Goal: Information Seeking & Learning: Learn about a topic

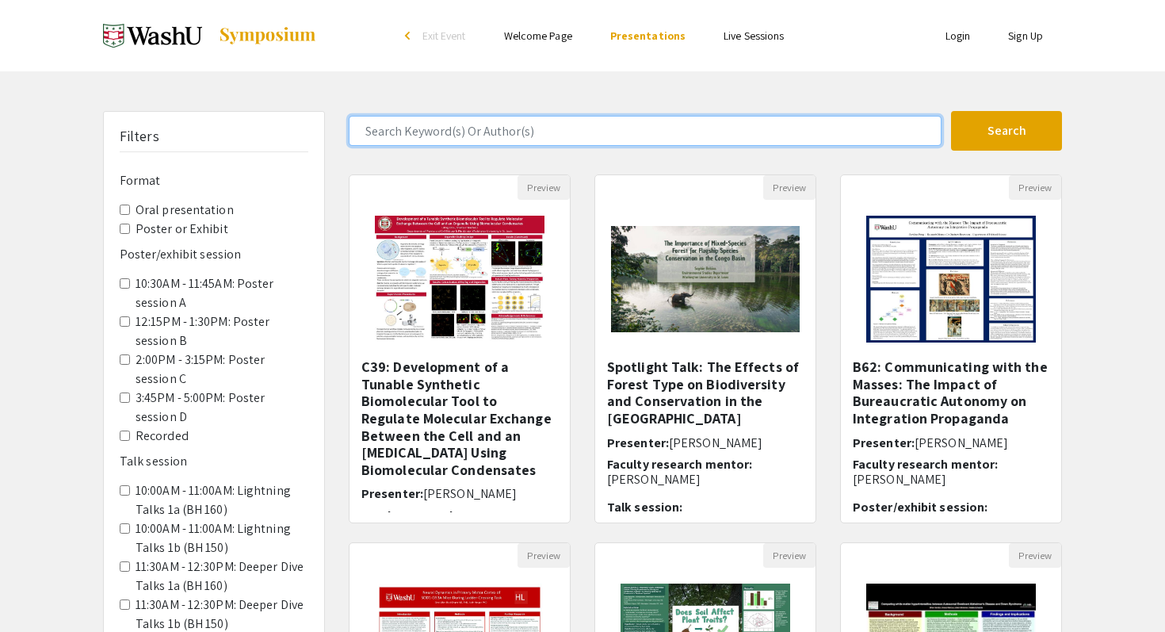
click at [781, 134] on input "Search Keyword(s) Or Author(s)" at bounding box center [645, 131] width 593 height 30
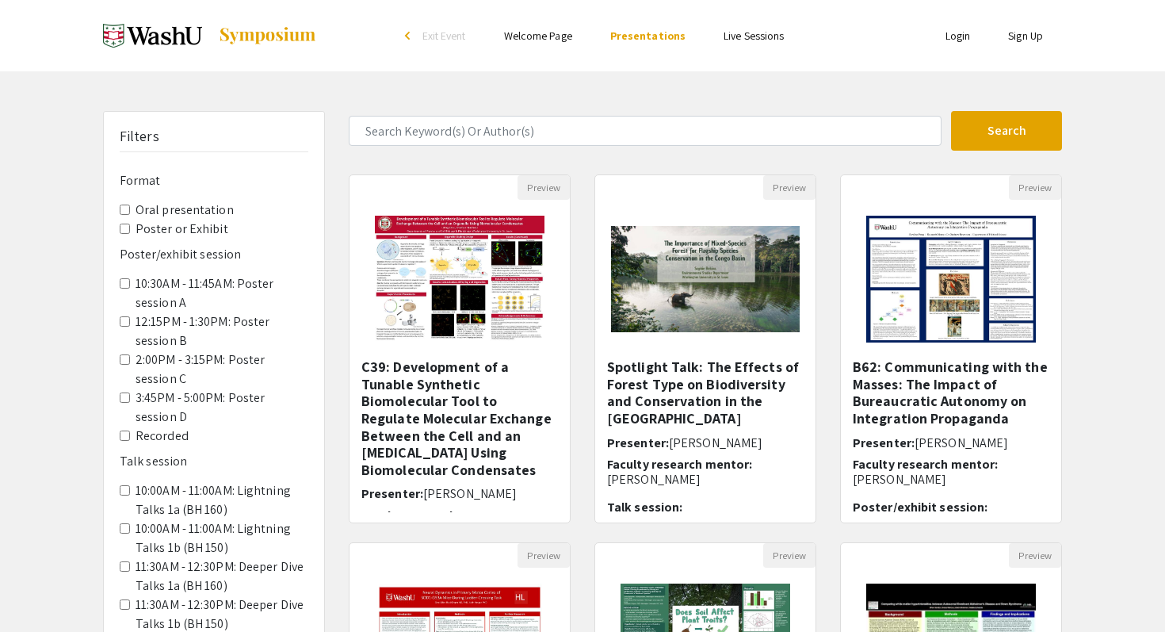
click at [1135, 275] on div "Filters Format Oral presentation Poster or Exhibit Poster/exhibit session 10:30…" at bounding box center [582, 529] width 1165 height 837
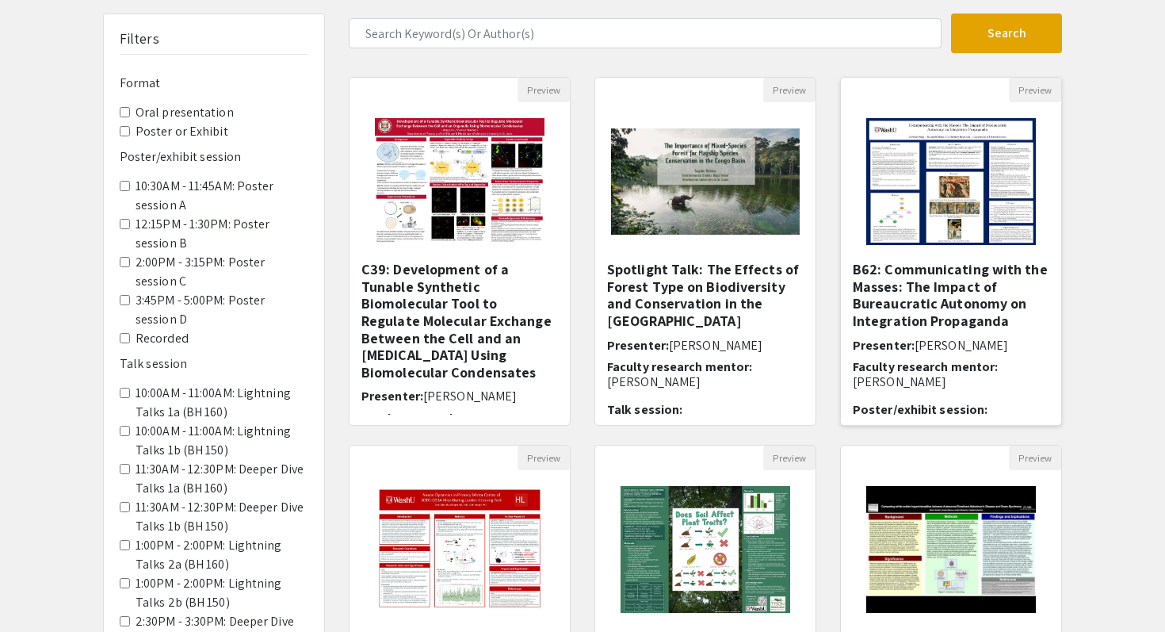
scroll to position [99, 0]
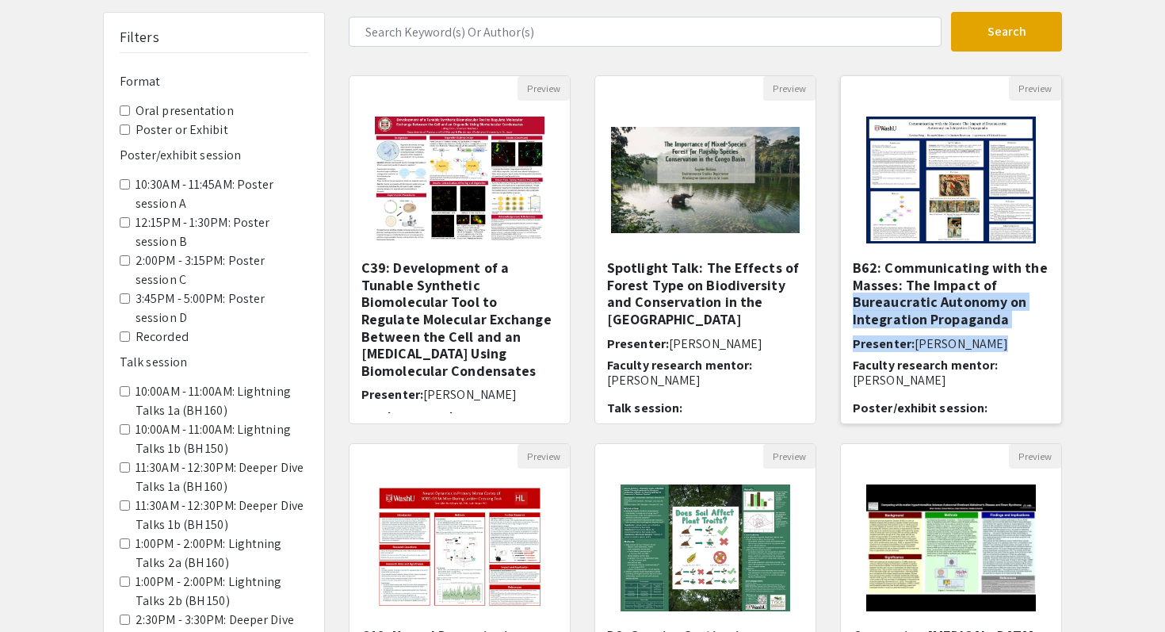
drag, startPoint x: 1050, startPoint y: 288, endPoint x: 1049, endPoint y: 356, distance: 67.4
click at [1049, 356] on div "B62: Communicating with the Masses: The Impact of Bureaucratic Autonomy on Inte…" at bounding box center [951, 342] width 220 height 166
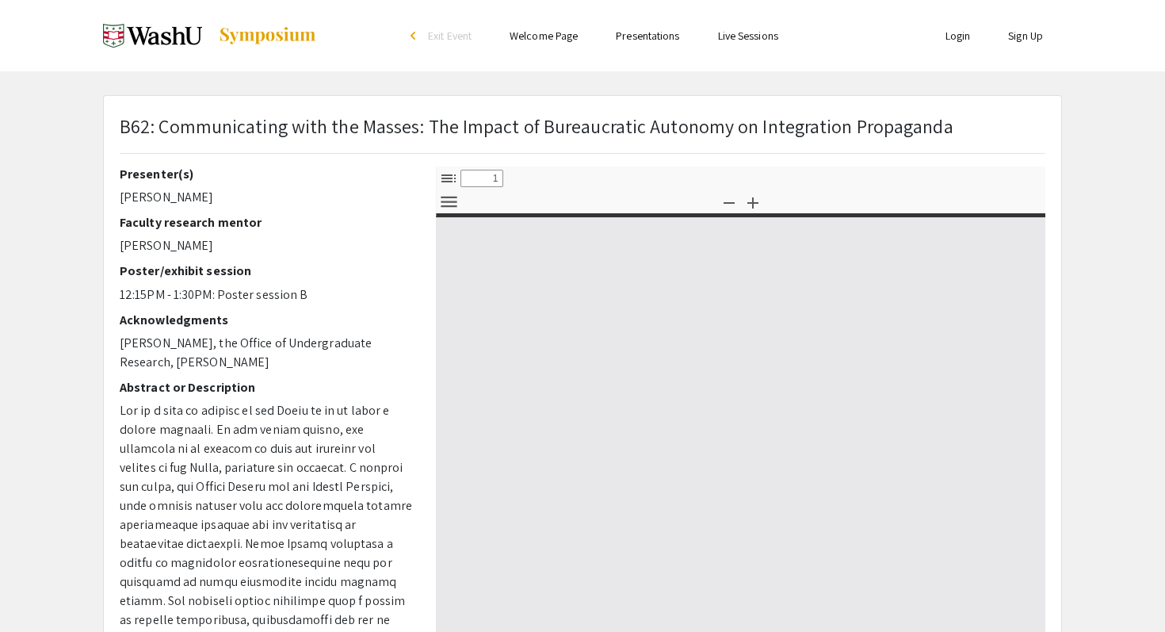
select select "custom"
type input "0"
select select "custom"
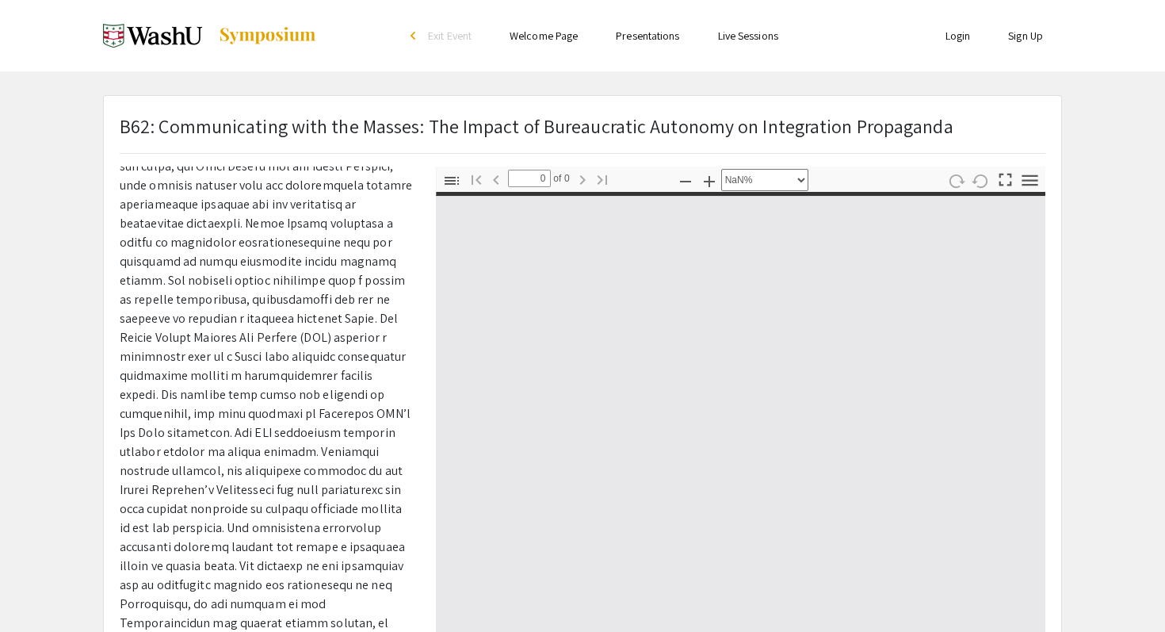
scroll to position [352, 0]
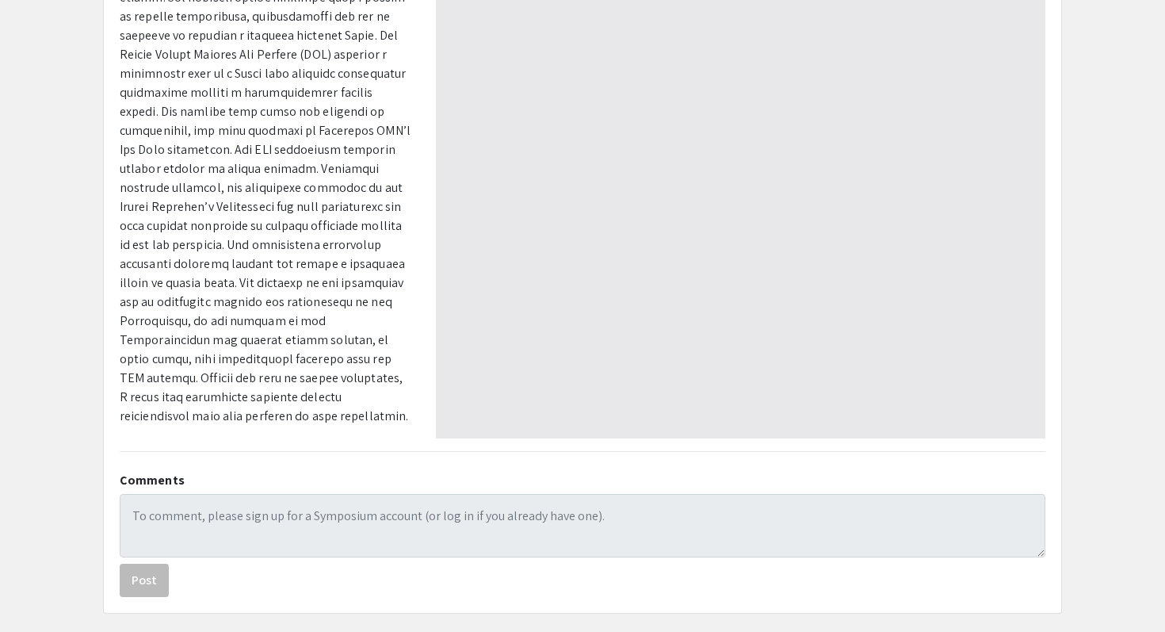
type input "1"
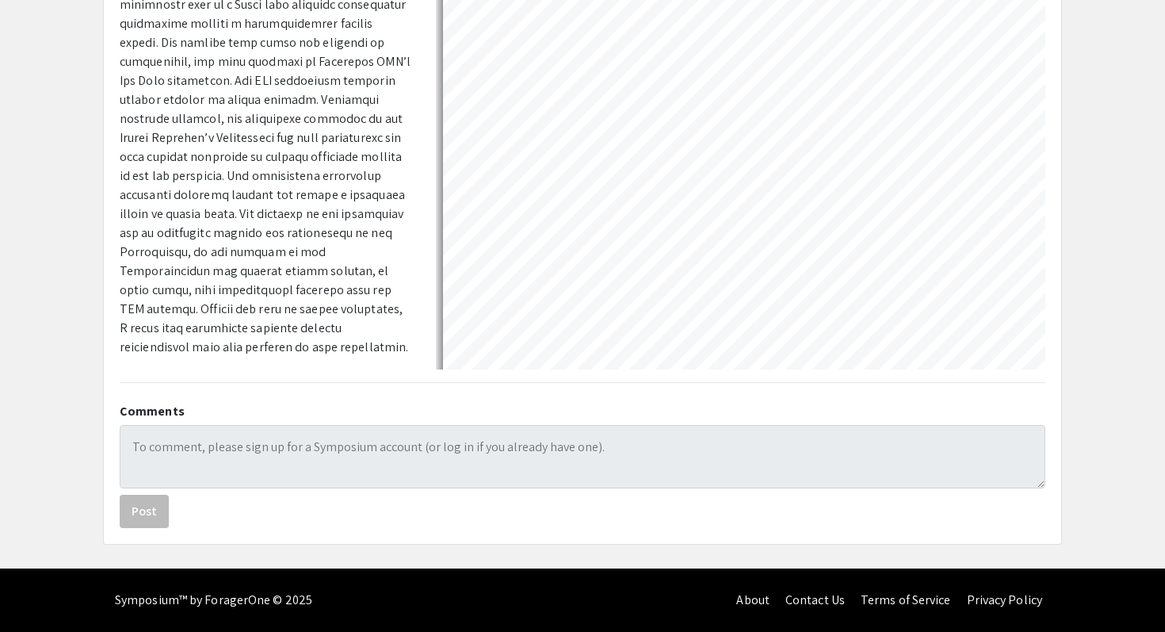
select select "auto"
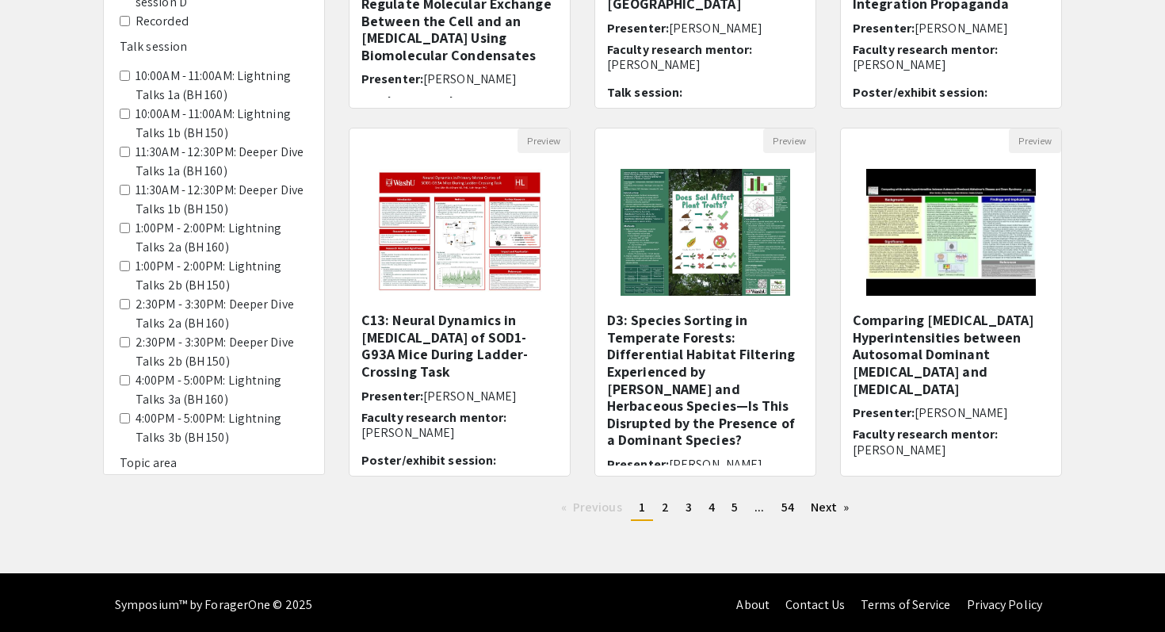
scroll to position [419, 0]
